Goal: Task Accomplishment & Management: Manage account settings

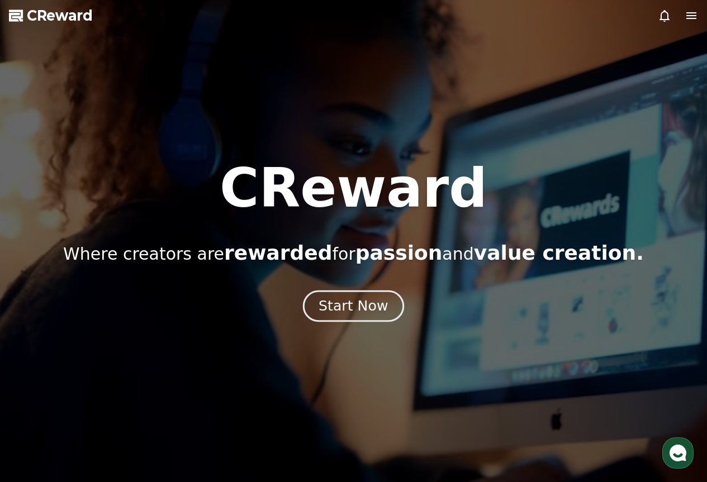
click at [377, 298] on div "Start Now" at bounding box center [353, 306] width 69 height 19
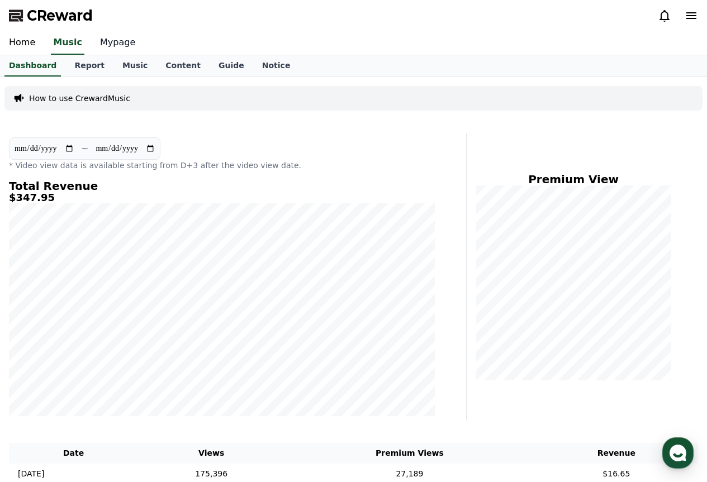
click at [112, 42] on link "Mypage" at bounding box center [117, 42] width 53 height 23
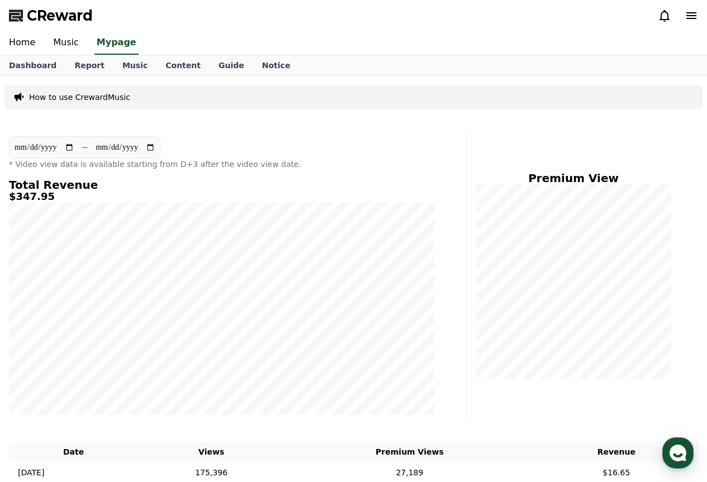
select select "**********"
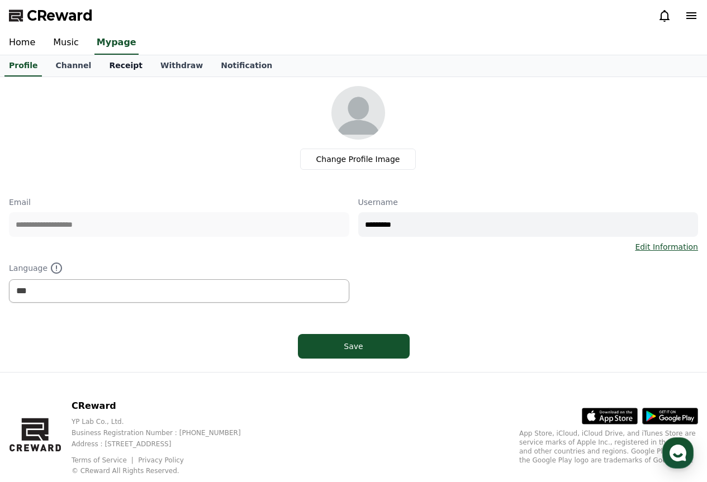
click at [100, 63] on link "Receipt" at bounding box center [125, 65] width 51 height 21
